Goal: Task Accomplishment & Management: Manage account settings

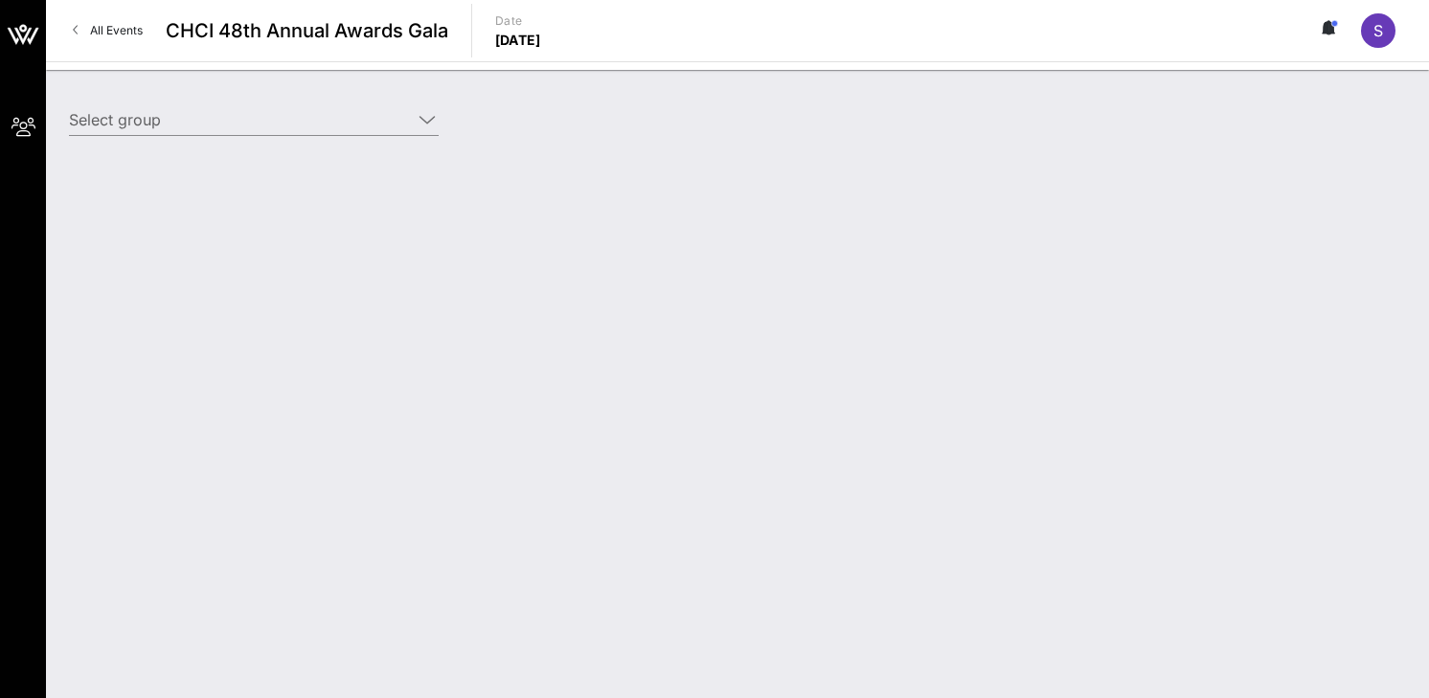
type input "Meta (Meta) [[PERSON_NAME], [EMAIL_ADDRESS][DOMAIN_NAME]]"
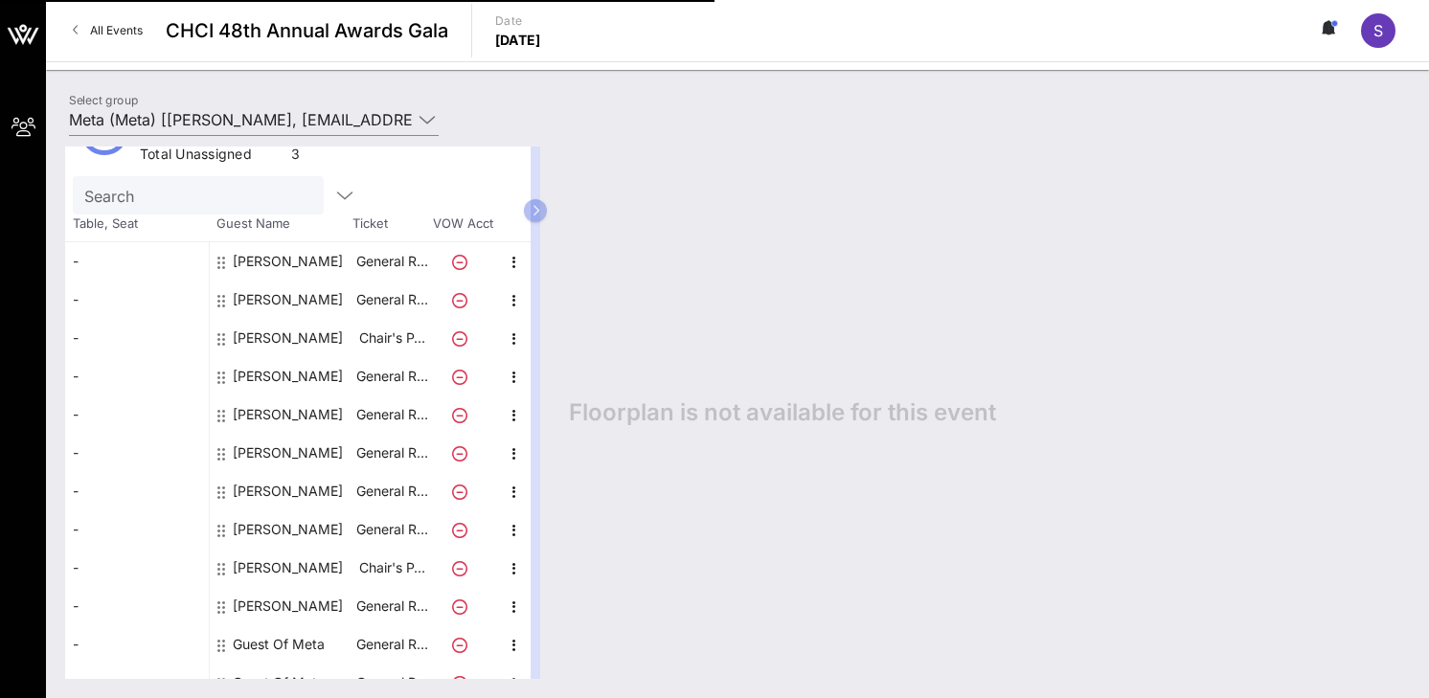
scroll to position [122, 0]
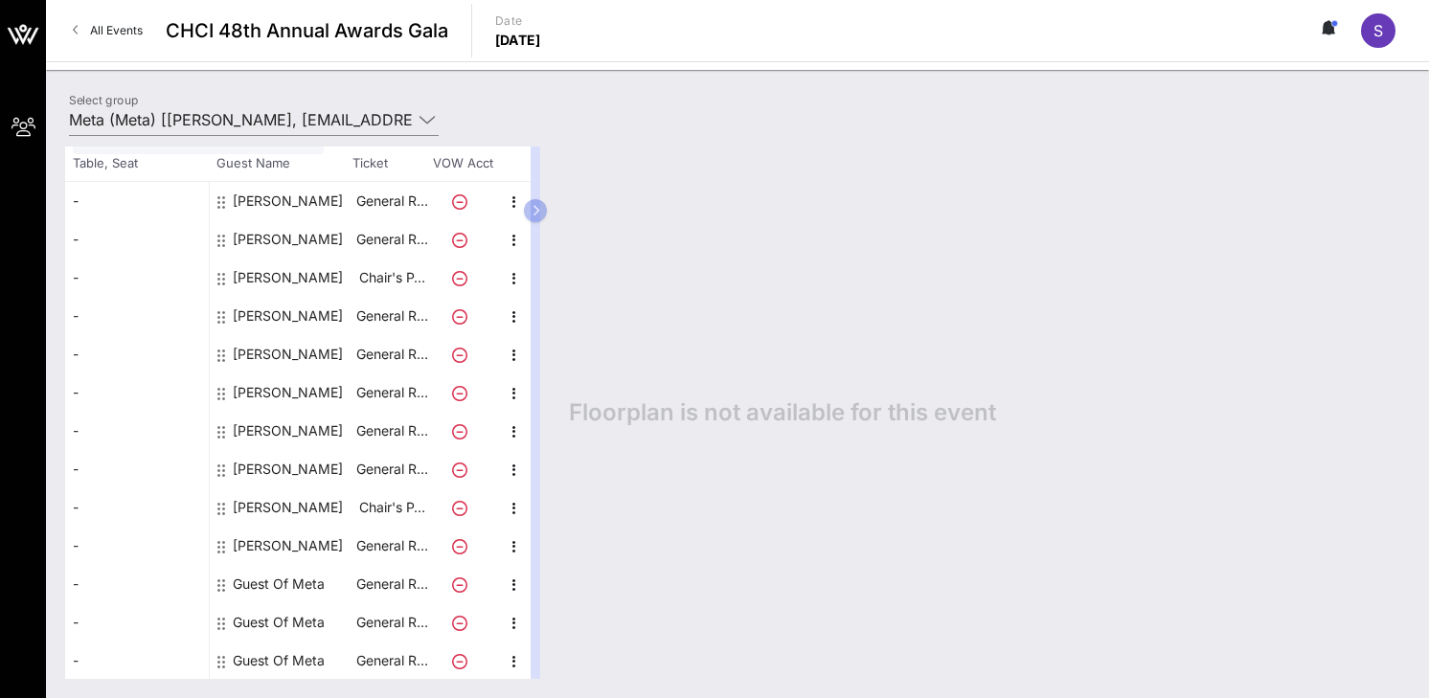
click at [530, 586] on div at bounding box center [514, 584] width 34 height 38
click at [517, 584] on icon "button" at bounding box center [514, 585] width 23 height 23
click at [562, 585] on div "Edit" at bounding box center [562, 589] width 38 height 15
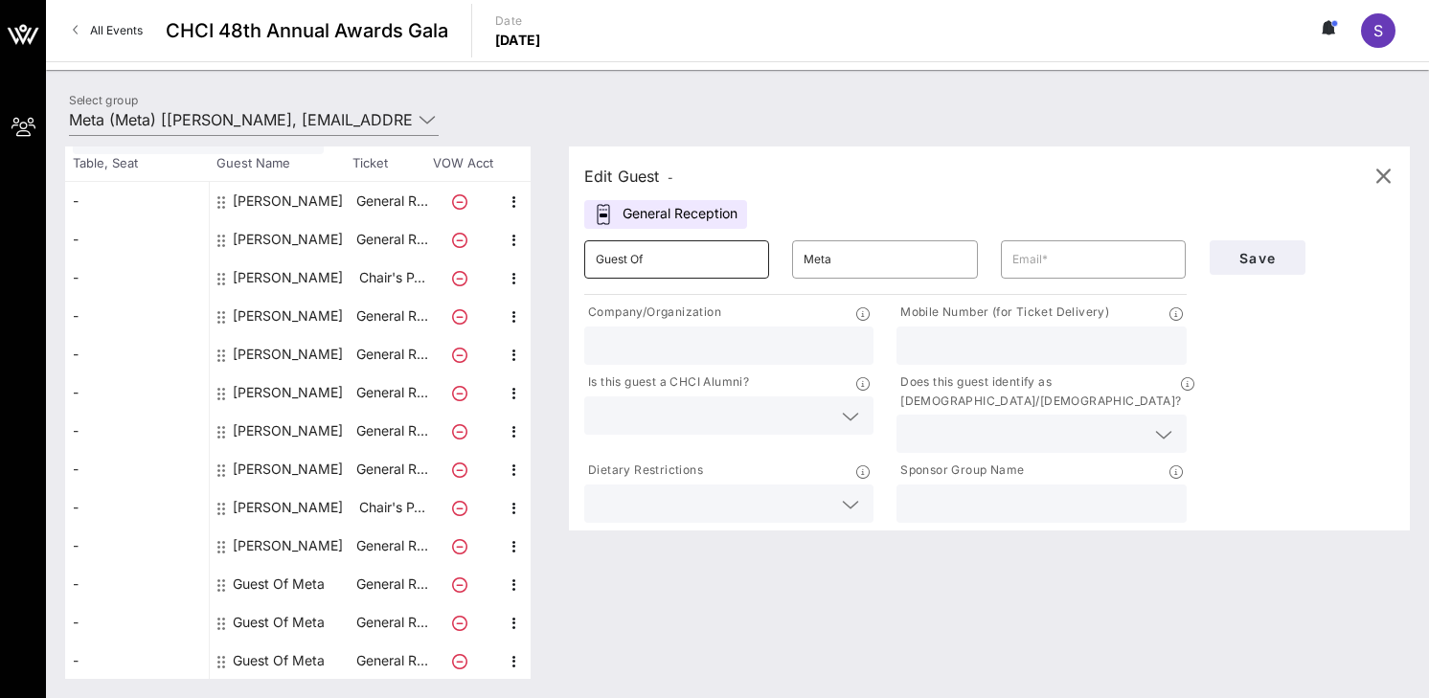
click at [675, 249] on input "Guest Of" at bounding box center [677, 259] width 162 height 31
click at [677, 262] on input "ChrisGuest Of" at bounding box center [677, 259] width 162 height 31
type input "[PERSON_NAME]"
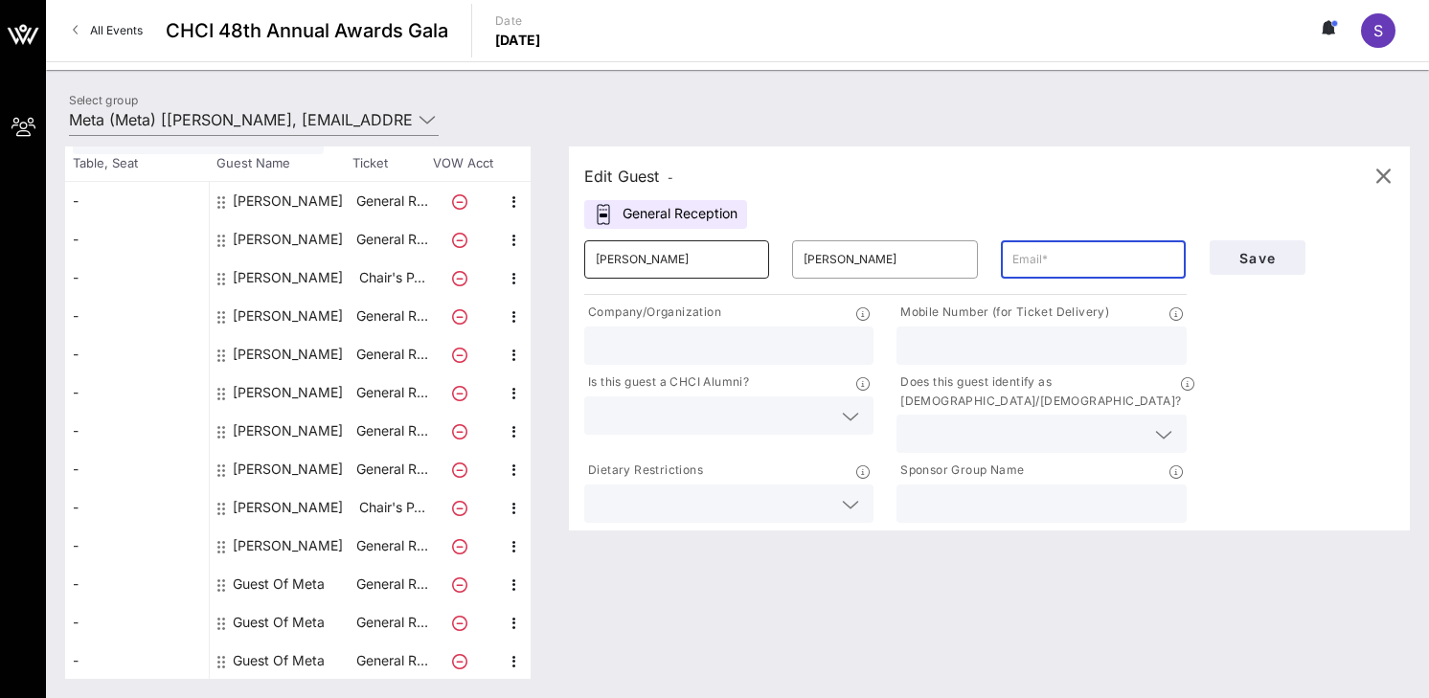
paste input "[EMAIL_ADDRESS][DOMAIN_NAME]"
type input "[EMAIL_ADDRESS][DOMAIN_NAME]"
click at [1274, 265] on span "Save" at bounding box center [1257, 258] width 65 height 16
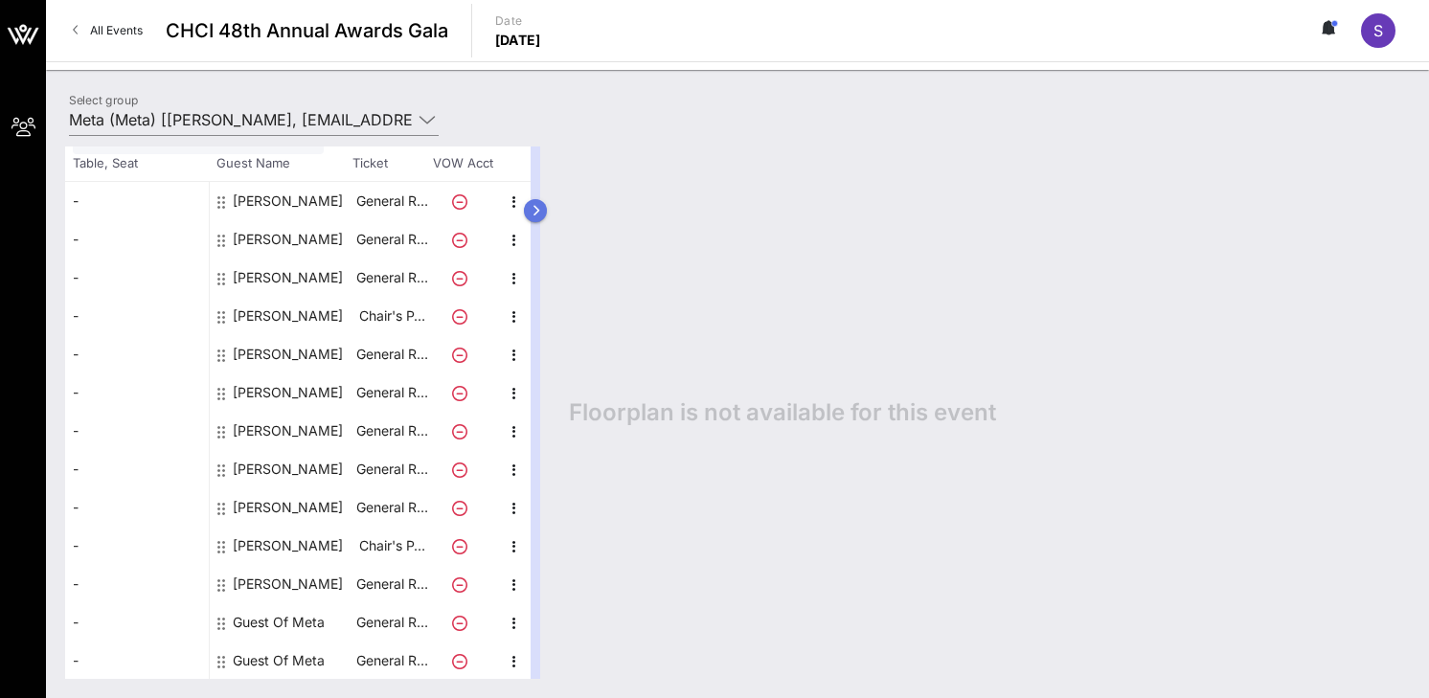
click at [532, 213] on icon "button" at bounding box center [536, 210] width 9 height 11
